Goal: Browse casually

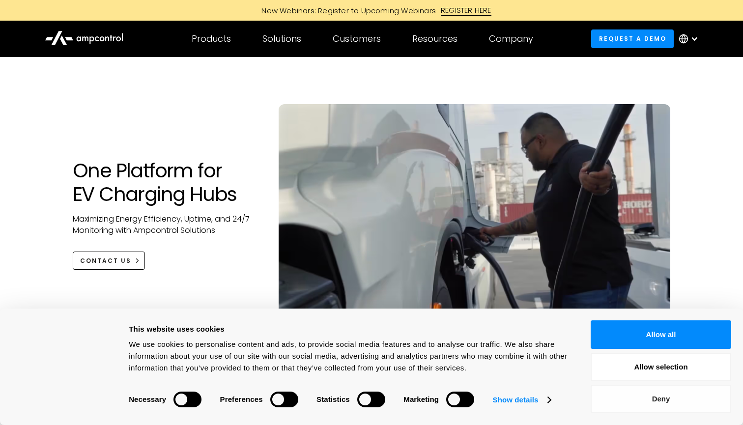
click at [688, 404] on button "Deny" at bounding box center [661, 399] width 141 height 29
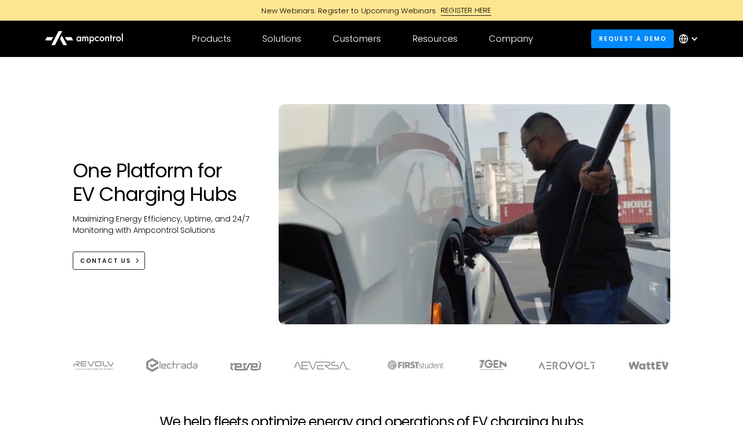
click at [174, 181] on h1 "One Platform for EV Charging Hubs" at bounding box center [166, 182] width 186 height 47
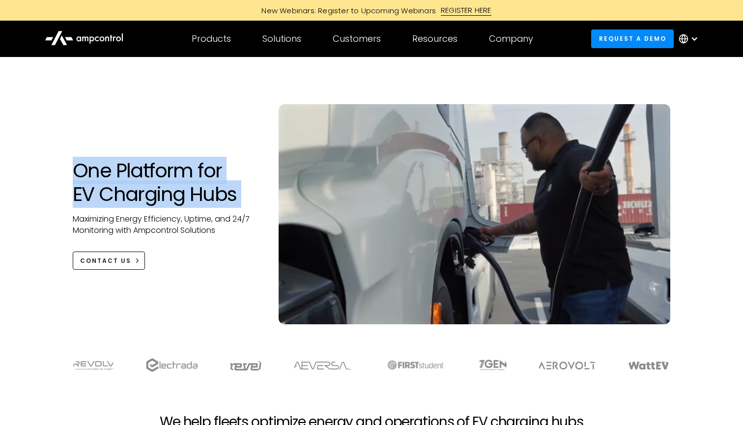
click at [174, 181] on h1 "One Platform for EV Charging Hubs" at bounding box center [166, 182] width 186 height 47
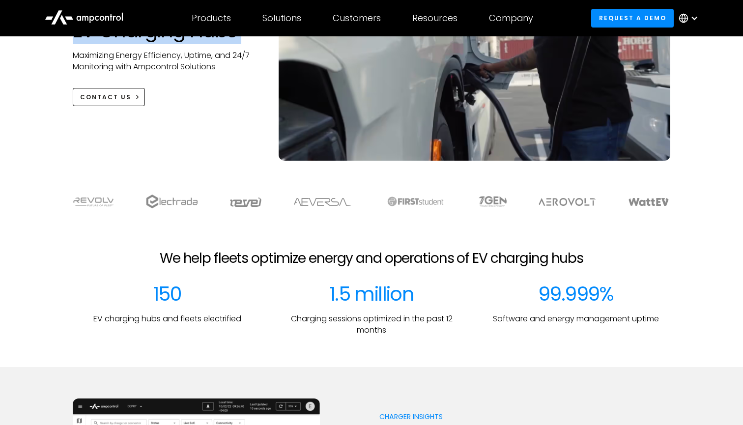
scroll to position [176, 0]
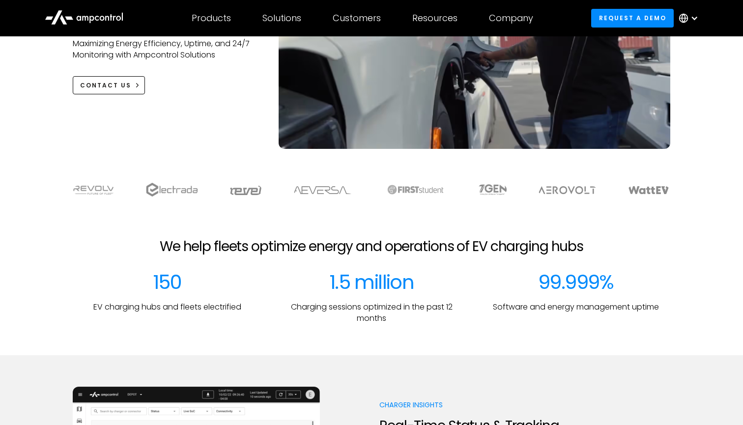
click at [201, 222] on div at bounding box center [371, 222] width 743 height 31
click at [224, 231] on div at bounding box center [371, 222] width 743 height 31
click at [228, 239] on h2 "We help fleets optimize energy and operations of EV charging hubs" at bounding box center [372, 246] width 424 height 17
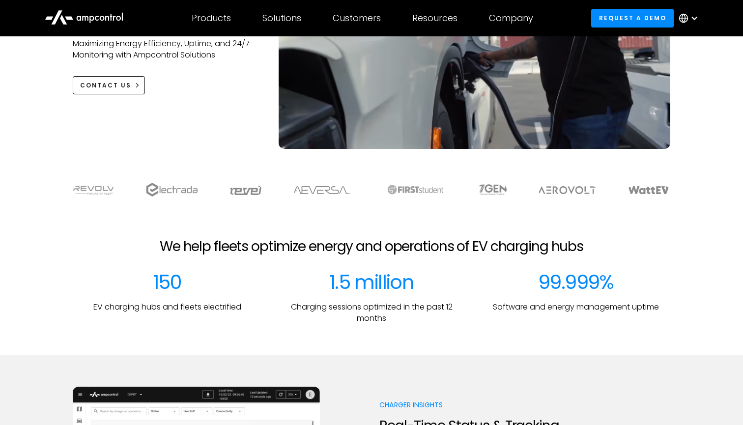
click at [228, 239] on h2 "We help fleets optimize energy and operations of EV charging hubs" at bounding box center [372, 246] width 424 height 17
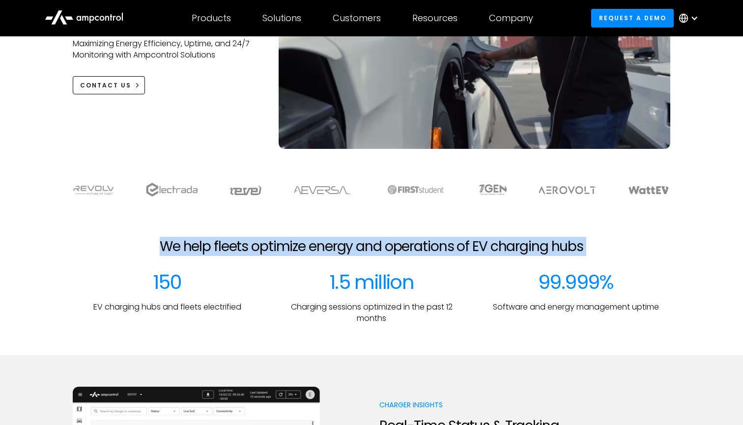
click at [228, 239] on h2 "We help fleets optimize energy and operations of EV charging hubs" at bounding box center [372, 246] width 424 height 17
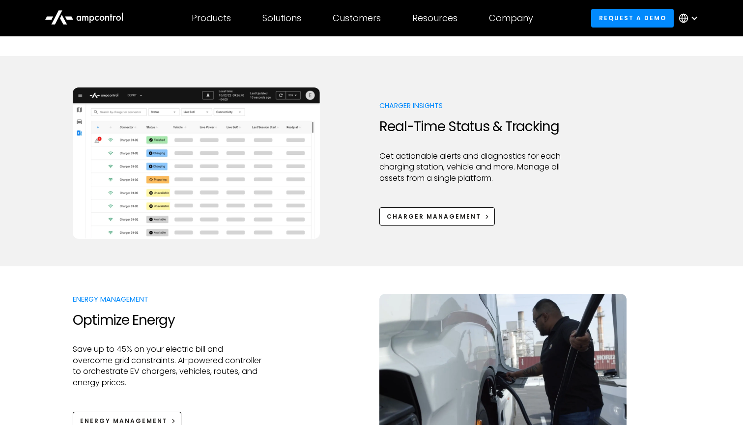
scroll to position [475, 0]
click at [233, 204] on img at bounding box center [196, 162] width 247 height 151
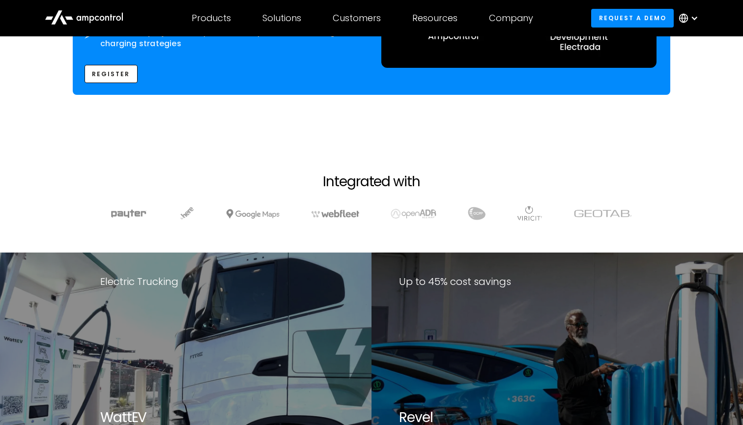
scroll to position [1728, 0]
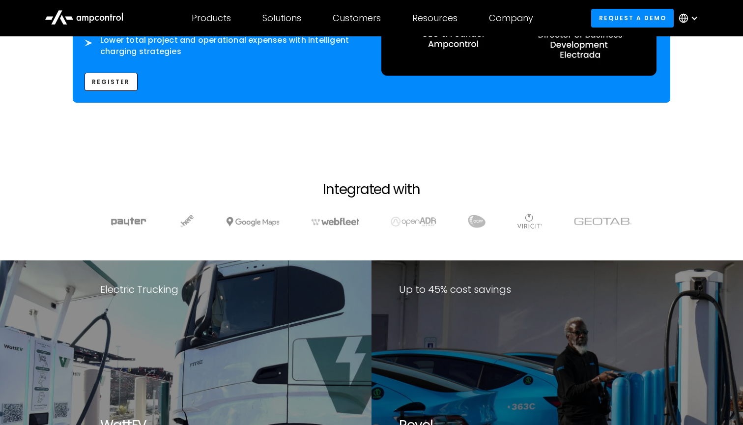
click at [307, 214] on div at bounding box center [372, 221] width 654 height 15
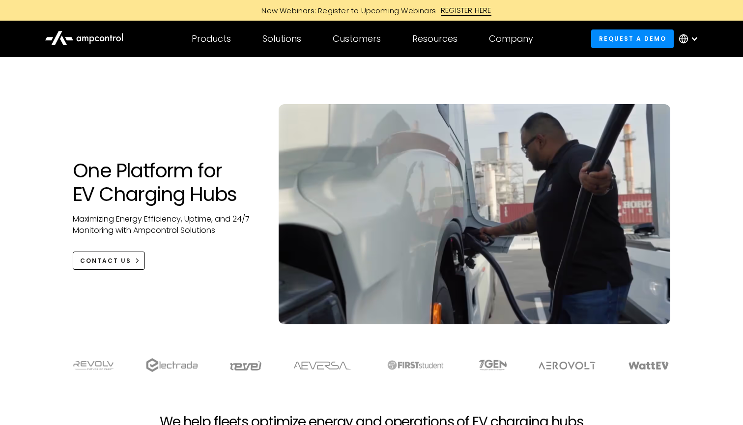
scroll to position [0, 0]
